Goal: Book appointment/travel/reservation

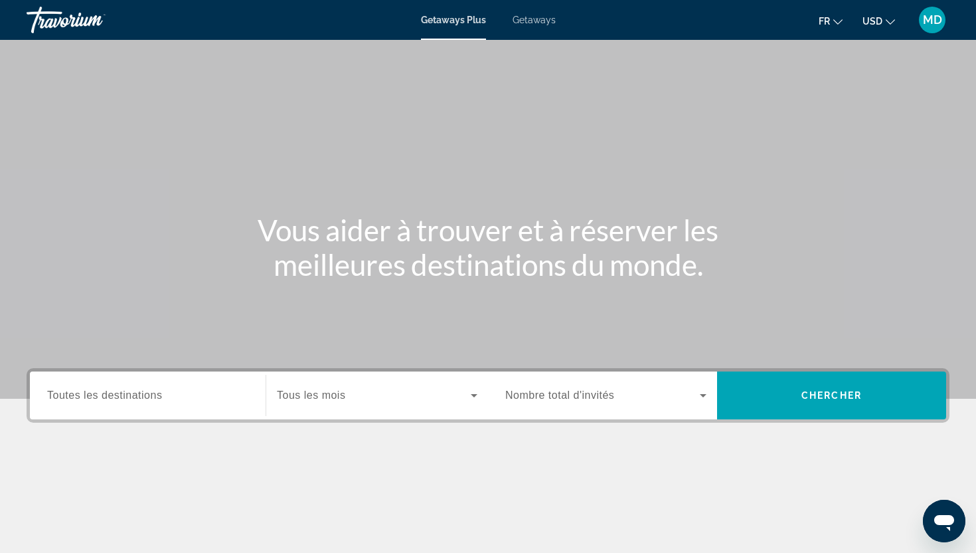
click at [160, 394] on span "Toutes les destinations" at bounding box center [104, 394] width 115 height 11
click at [160, 394] on input "Destination Toutes les destinations" at bounding box center [147, 396] width 201 height 16
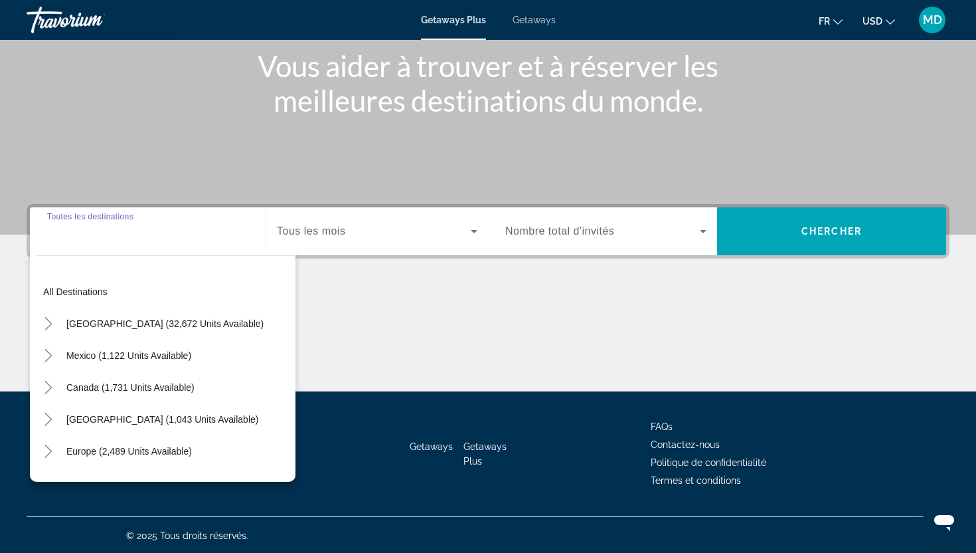
scroll to position [165, 0]
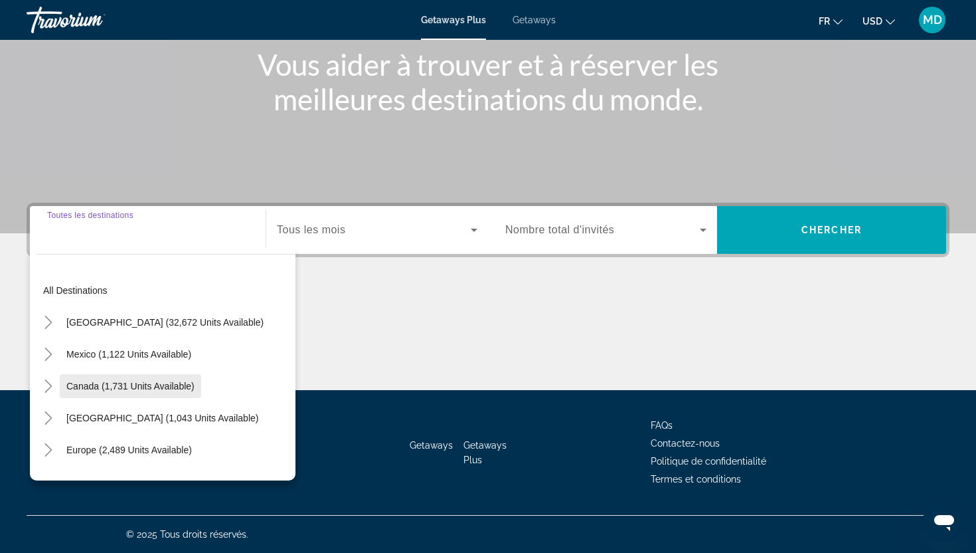
click at [161, 383] on span "Canada (1,731 units available)" at bounding box center [130, 386] width 128 height 11
type input "**********"
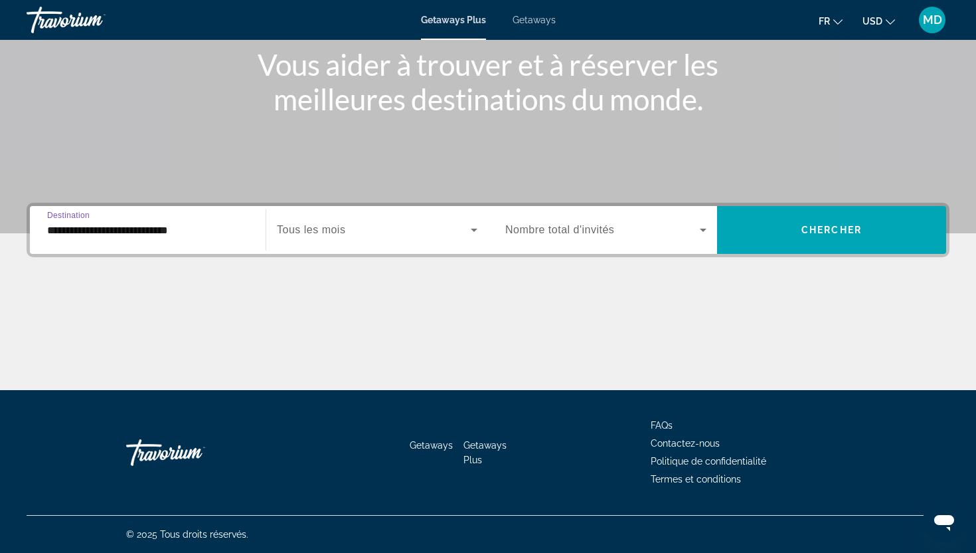
click at [477, 229] on icon "Search widget" at bounding box center [474, 230] width 16 height 16
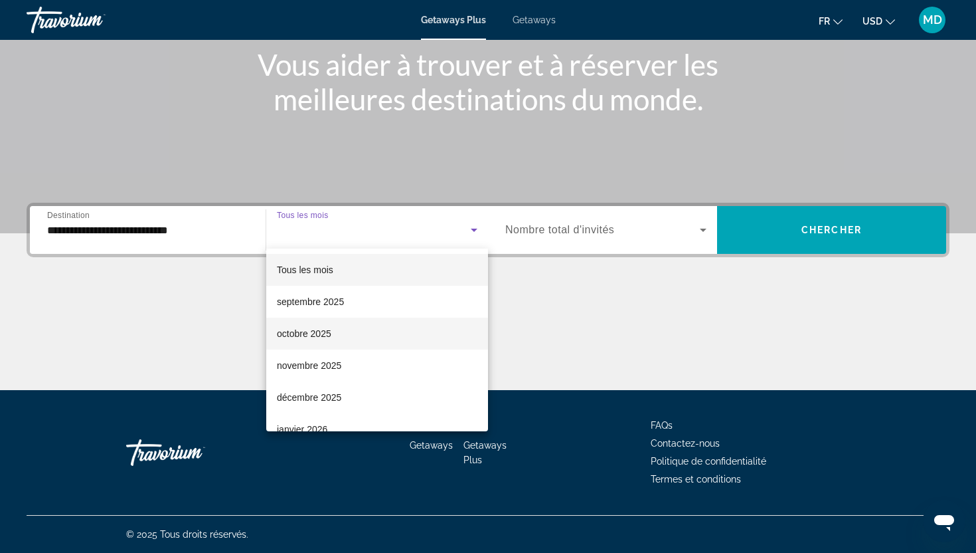
click at [306, 333] on span "octobre 2025" at bounding box center [304, 333] width 54 height 16
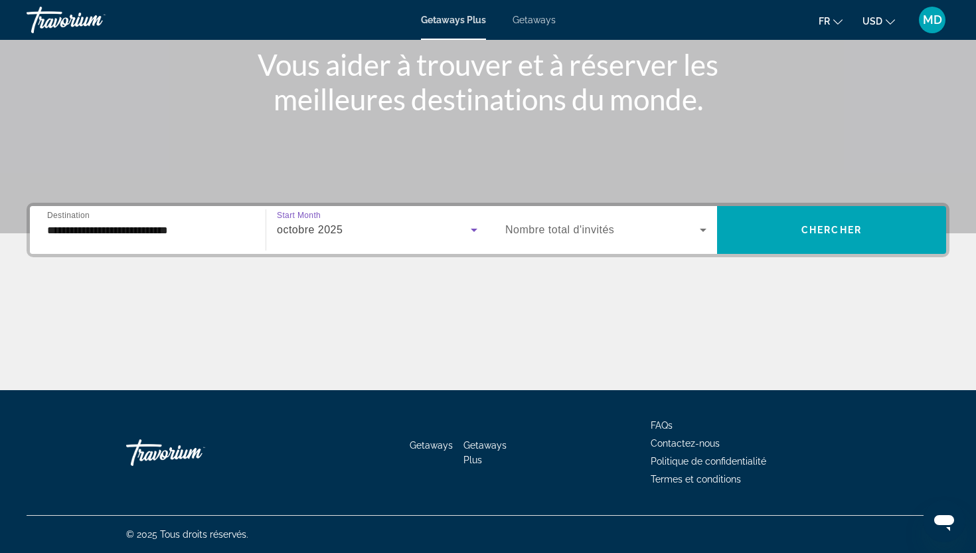
click at [704, 229] on icon "Search widget" at bounding box center [703, 229] width 7 height 3
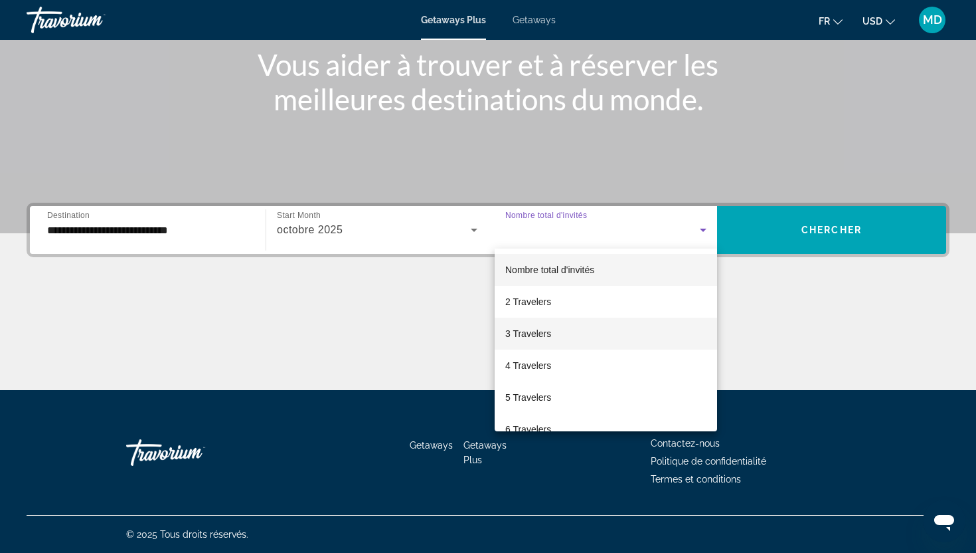
click at [542, 334] on span "3 Travelers" at bounding box center [528, 333] width 46 height 16
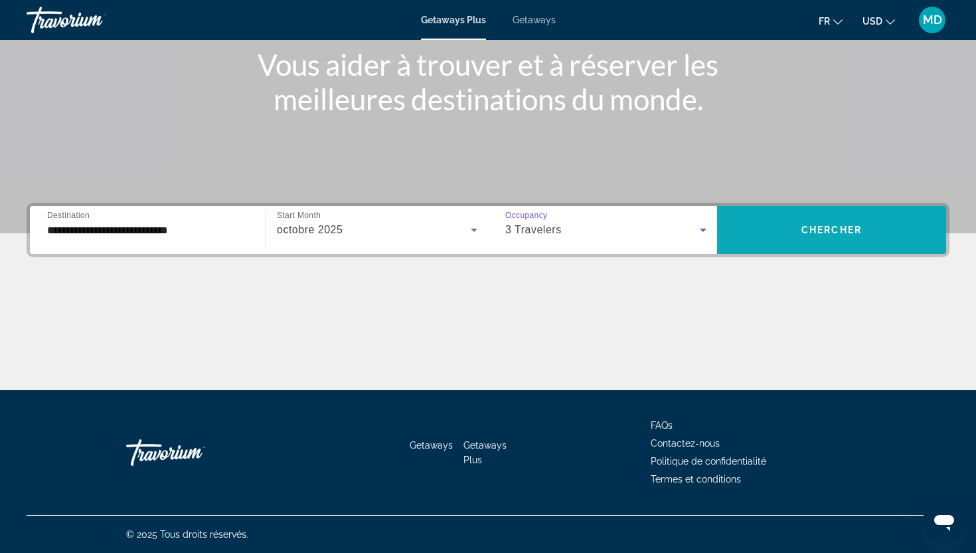
click at [828, 226] on span "Chercher" at bounding box center [832, 229] width 60 height 11
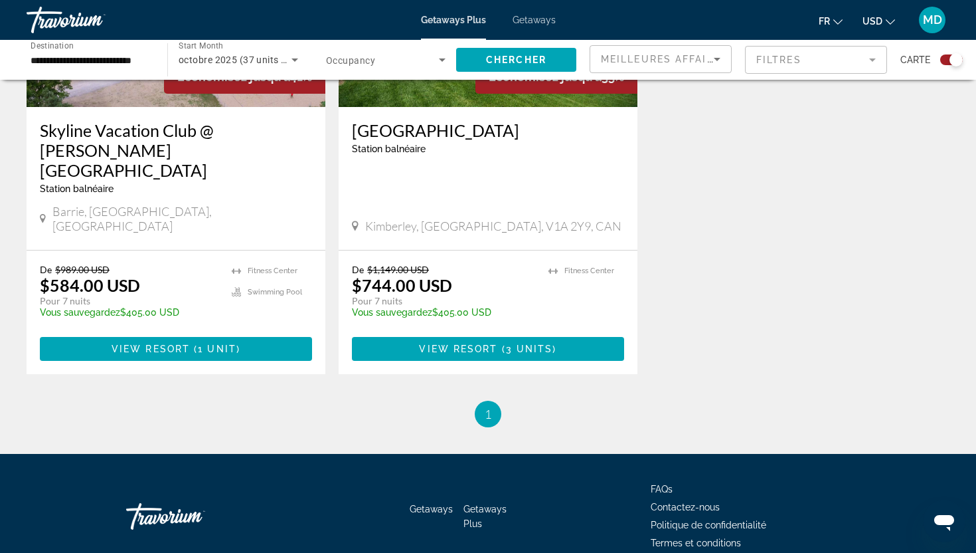
scroll to position [1508, 0]
